Goal: Transaction & Acquisition: Download file/media

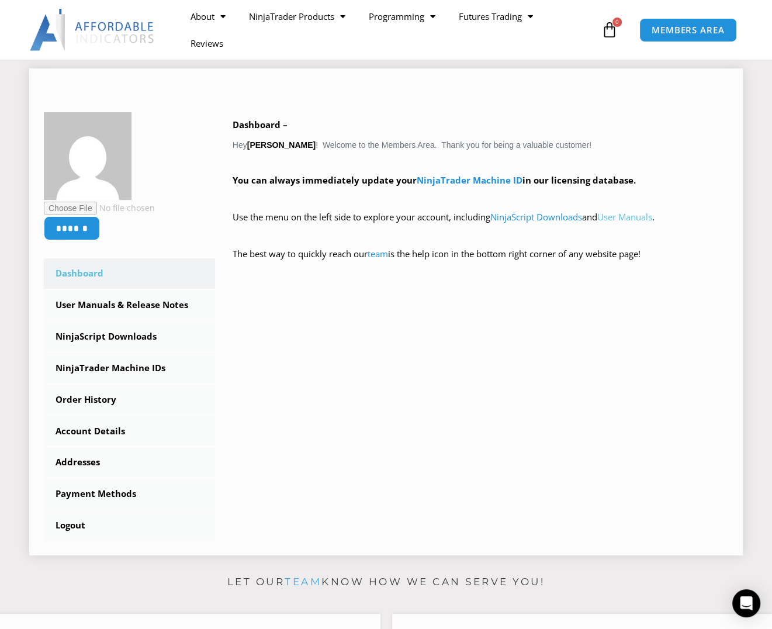
click at [644, 216] on link "User Manuals" at bounding box center [624, 217] width 55 height 12
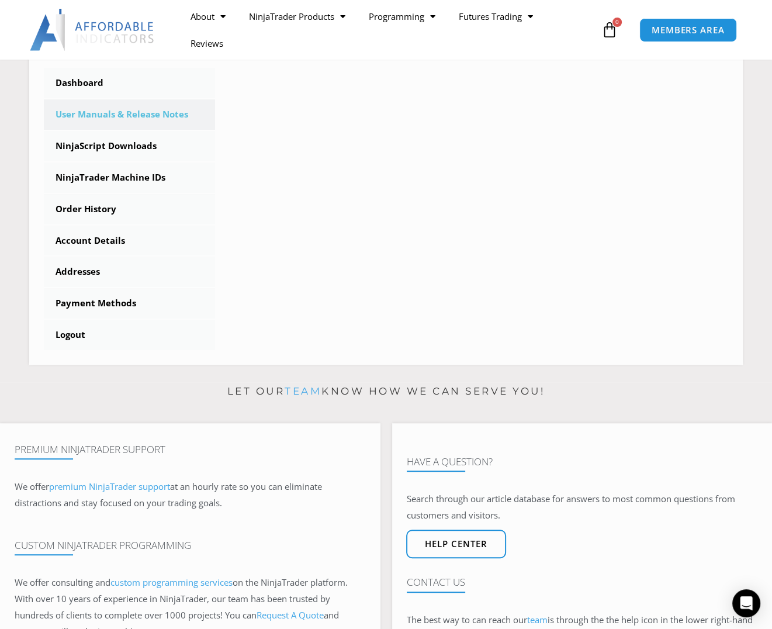
scroll to position [307, 0]
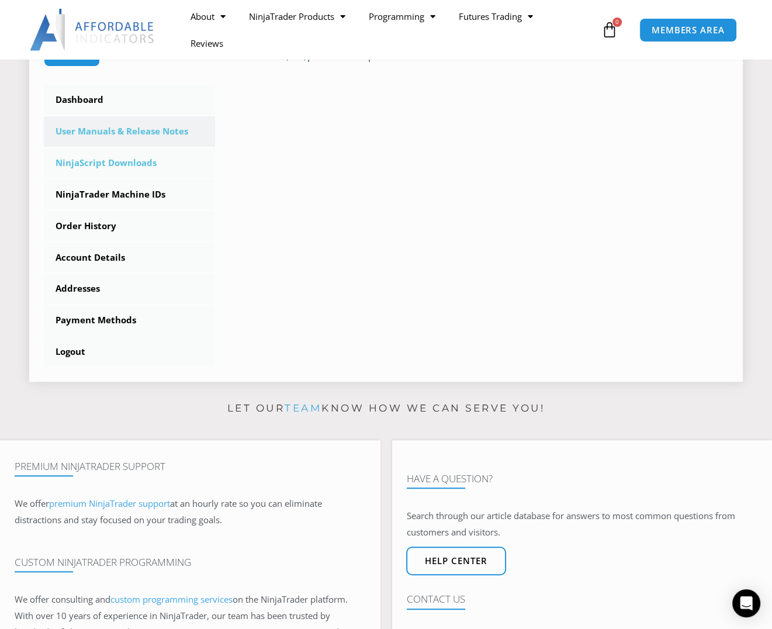
click at [89, 160] on link "NinjaScript Downloads" at bounding box center [129, 163] width 171 height 30
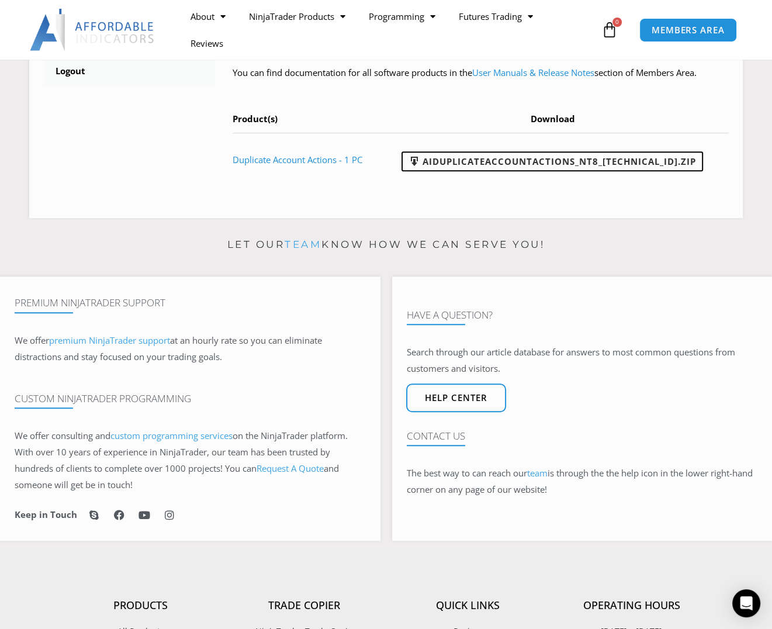
scroll to position [583, 0]
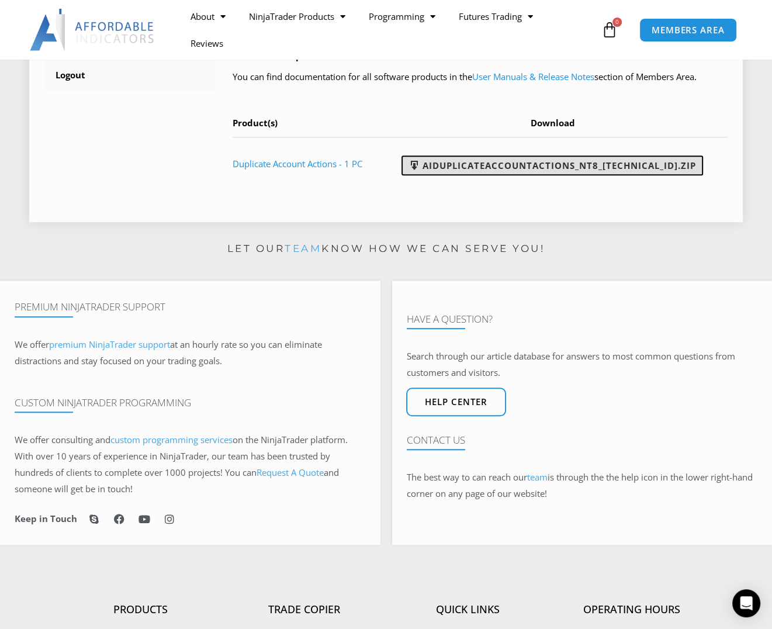
click at [543, 175] on link "AIDuplicateAccountActions_NT8_25.2.5.1.zip" at bounding box center [551, 165] width 301 height 20
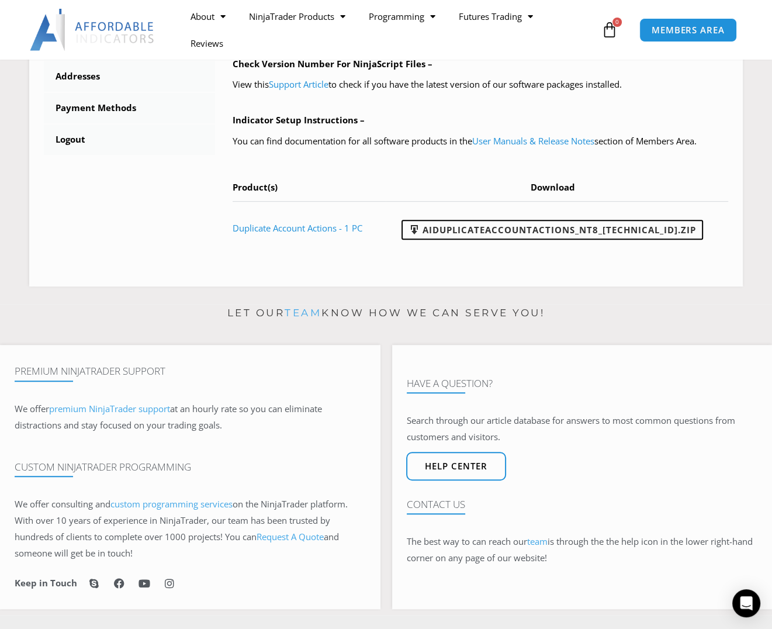
scroll to position [511, 0]
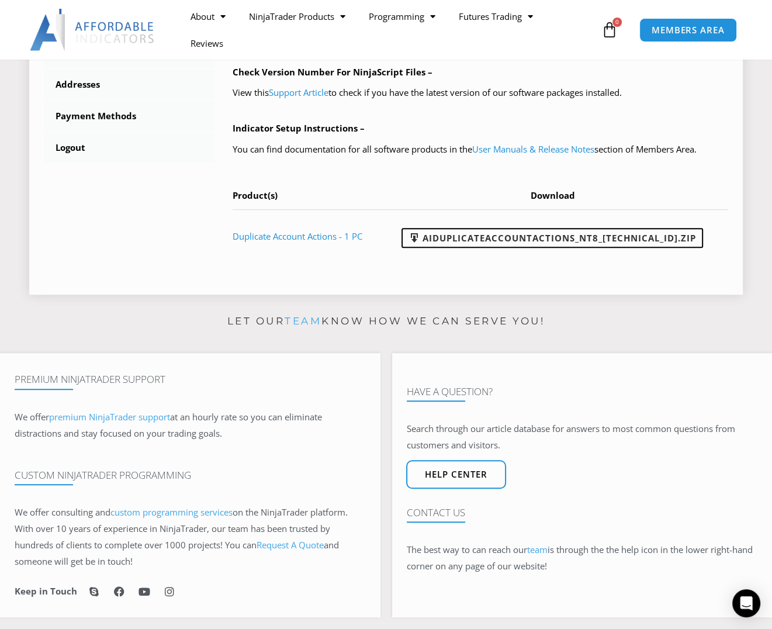
click at [650, 280] on div "NinjaScript Download & Installation – Please read everything for a complete und…" at bounding box center [471, 7] width 513 height 545
